Goal: Information Seeking & Learning: Learn about a topic

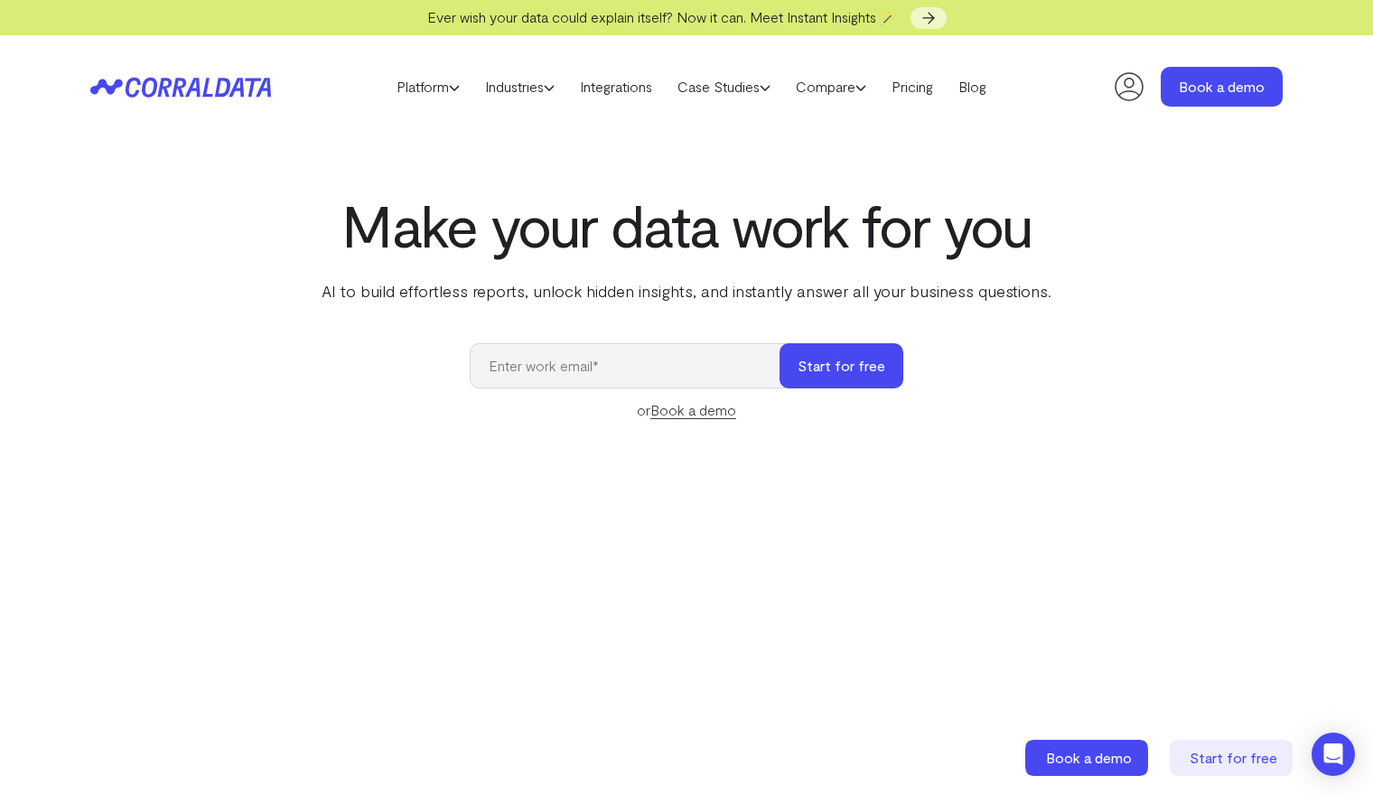
click at [1177, 421] on div "Make your data work for you AI to build effortless reports, unlock hidden insig…" at bounding box center [686, 596] width 1301 height 808
click at [920, 90] on link "Pricing" at bounding box center [912, 86] width 67 height 27
